Goal: Task Accomplishment & Management: Complete application form

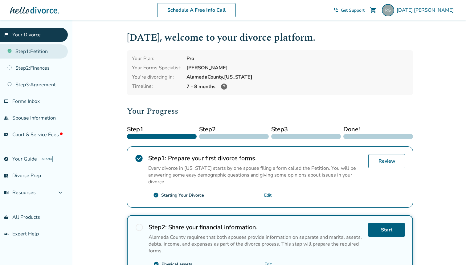
click at [38, 48] on link "Step 1 : Petition" at bounding box center [34, 51] width 68 height 14
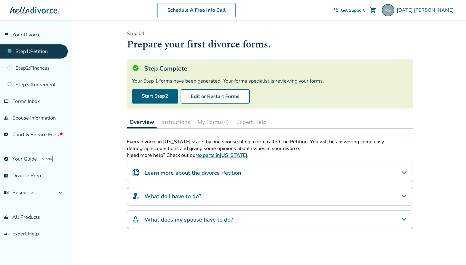
click at [208, 80] on div "Your Step 1 forms have been generated. Your forms specialist is reviewing your …" at bounding box center [270, 81] width 276 height 7
click at [233, 80] on div "Your Step 1 forms have been generated. Your forms specialist is reviewing your …" at bounding box center [270, 81] width 276 height 7
click at [53, 64] on link "Step 2 : Finances" at bounding box center [34, 68] width 68 height 14
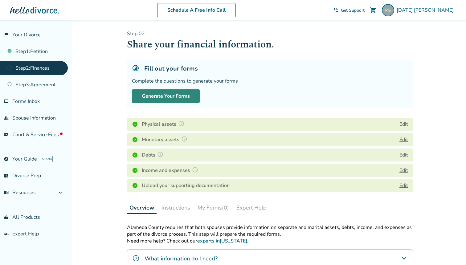
click at [171, 97] on button "Generate Your Forms" at bounding box center [166, 96] width 68 height 14
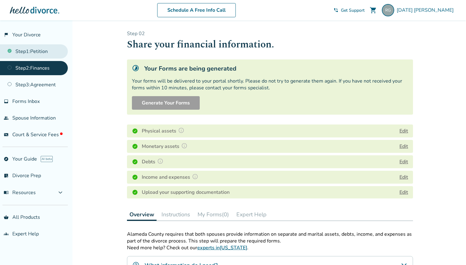
click at [37, 52] on link "Step 1 : Petition" at bounding box center [34, 51] width 68 height 14
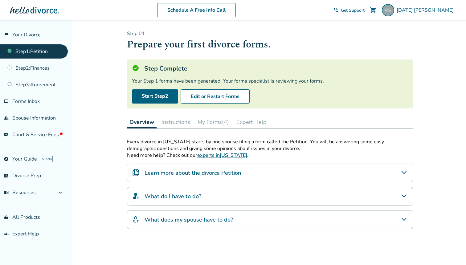
click at [224, 122] on button "My Forms (4)" at bounding box center [213, 122] width 36 height 12
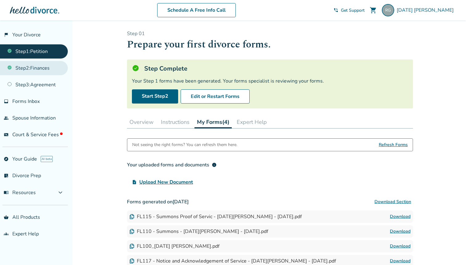
click at [33, 68] on link "Step 2 : Finances" at bounding box center [34, 68] width 68 height 14
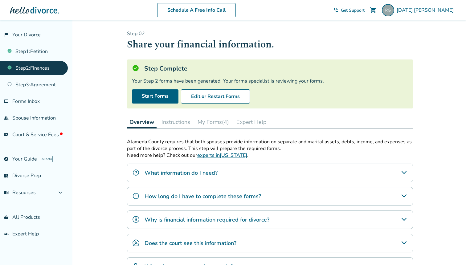
click at [180, 80] on div "Your Step 2 forms have been generated. Your forms specialist is reviewing your …" at bounding box center [270, 81] width 276 height 7
click at [201, 81] on div "Your Step 2 forms have been generated. Your forms specialist is reviewing your …" at bounding box center [270, 81] width 276 height 7
click at [30, 92] on link "Step 3 : Agreement" at bounding box center [34, 85] width 68 height 14
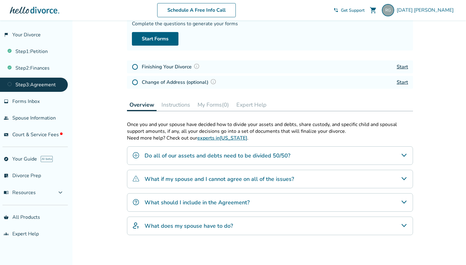
scroll to position [73, 0]
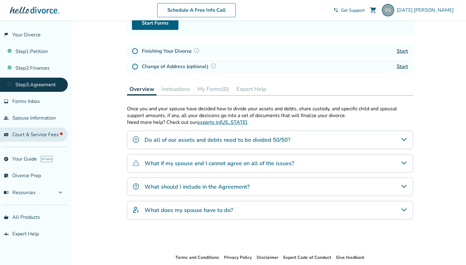
click at [32, 135] on span "Court & Service Fees" at bounding box center [37, 134] width 50 height 7
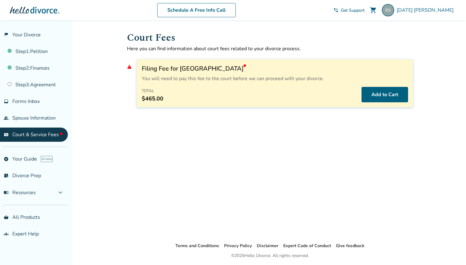
click at [162, 81] on p "You will need to pay this fee to the court before we can proceed with your divo…" at bounding box center [275, 78] width 266 height 7
click at [157, 101] on span "$465.00" at bounding box center [153, 98] width 22 height 7
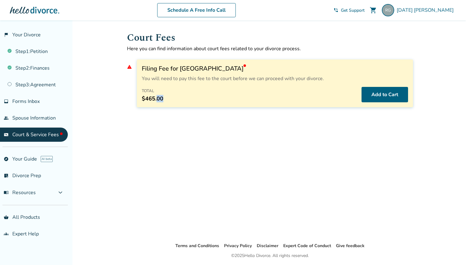
click at [157, 101] on span "$465.00" at bounding box center [153, 98] width 22 height 7
click at [172, 79] on p "You will need to pay this fee to the court before we can proceed with your divo…" at bounding box center [275, 78] width 266 height 7
click at [169, 100] on div "Total $465.00 Add to Cart" at bounding box center [275, 94] width 266 height 15
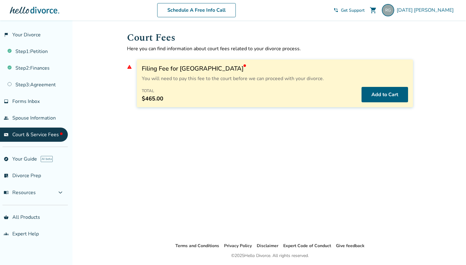
click at [130, 67] on span "warning" at bounding box center [129, 66] width 5 height 5
click at [370, 94] on button "Add to Cart" at bounding box center [385, 94] width 47 height 15
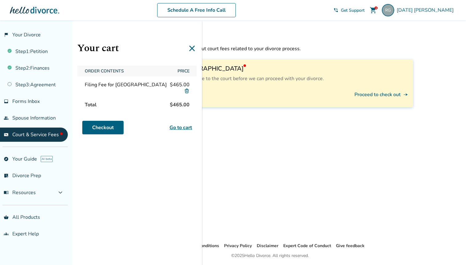
click at [186, 92] on img at bounding box center [187, 91] width 6 height 6
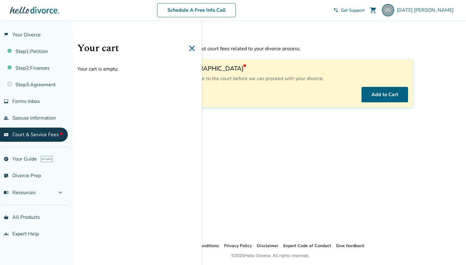
click at [192, 50] on icon at bounding box center [192, 48] width 10 height 10
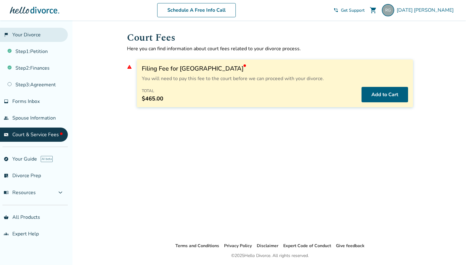
click at [39, 29] on link "flag_2 Your Divorce" at bounding box center [34, 35] width 68 height 14
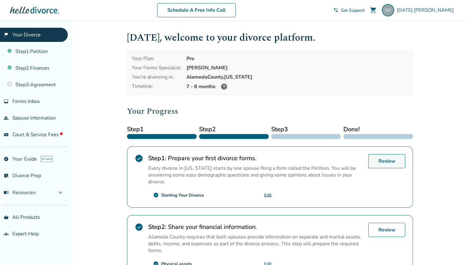
click at [376, 159] on link "Review" at bounding box center [387, 161] width 37 height 14
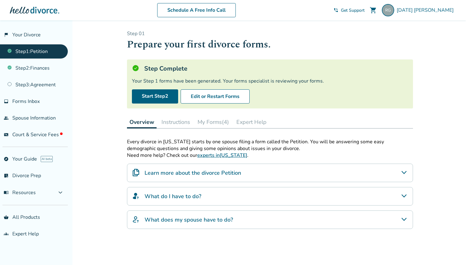
click at [176, 171] on h4 "Learn more about the divorce Petition" at bounding box center [193, 173] width 97 height 8
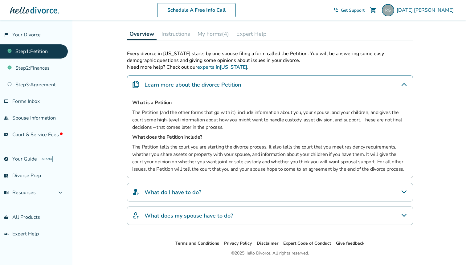
scroll to position [98, 0]
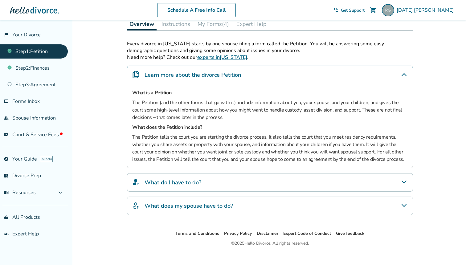
click at [207, 184] on div "What do I have to do?" at bounding box center [270, 182] width 286 height 19
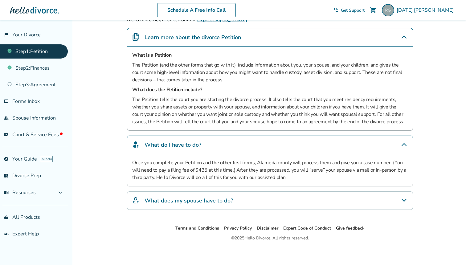
scroll to position [139, 0]
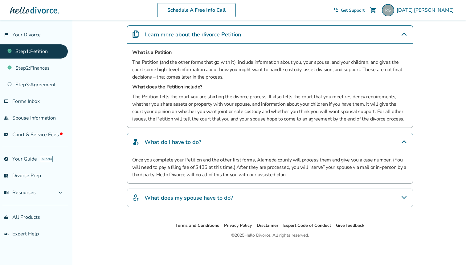
click at [221, 168] on p "Once you complete your Petition and the other first forms, Alameda county will …" at bounding box center [270, 167] width 276 height 22
click at [217, 177] on p "Once you complete your Petition and the other first forms, Alameda county will …" at bounding box center [270, 167] width 276 height 22
click at [255, 170] on p "Once you complete your Petition and the other first forms, Alameda county will …" at bounding box center [270, 167] width 276 height 22
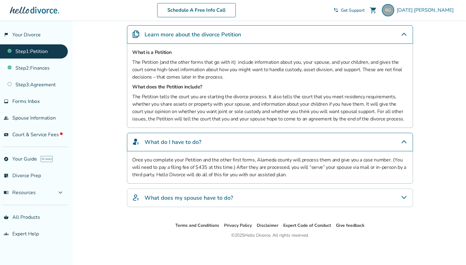
click at [255, 170] on p "Once you complete your Petition and the other first forms, Alameda county will …" at bounding box center [270, 167] width 276 height 22
click at [253, 175] on p "Once you complete your Petition and the other first forms, Alameda county will …" at bounding box center [270, 167] width 276 height 22
click at [255, 203] on div "What does my spouse have to do?" at bounding box center [270, 198] width 286 height 19
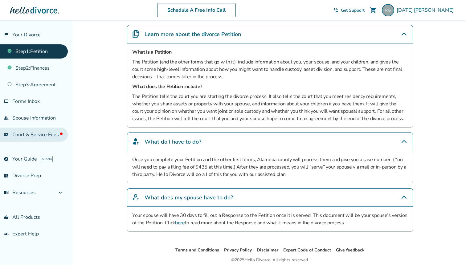
click at [36, 138] on span "Court & Service Fees" at bounding box center [37, 134] width 50 height 7
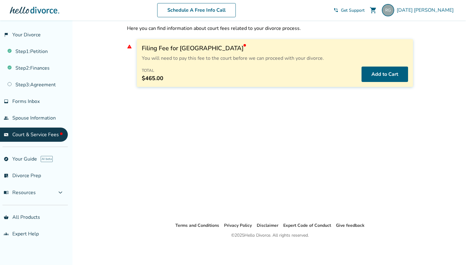
click at [212, 50] on h3 "Filing Fee for Alameda County" at bounding box center [275, 48] width 266 height 8
